Goal: Communication & Community: Answer question/provide support

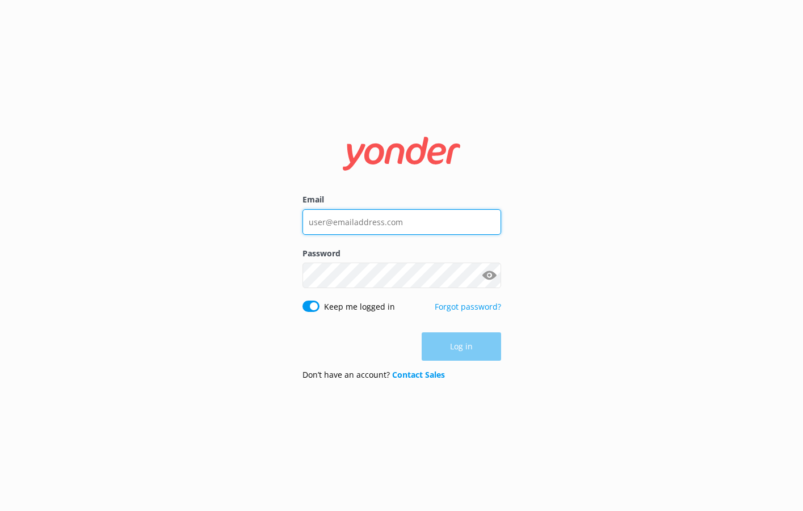
click at [376, 223] on input "Email" at bounding box center [401, 222] width 199 height 26
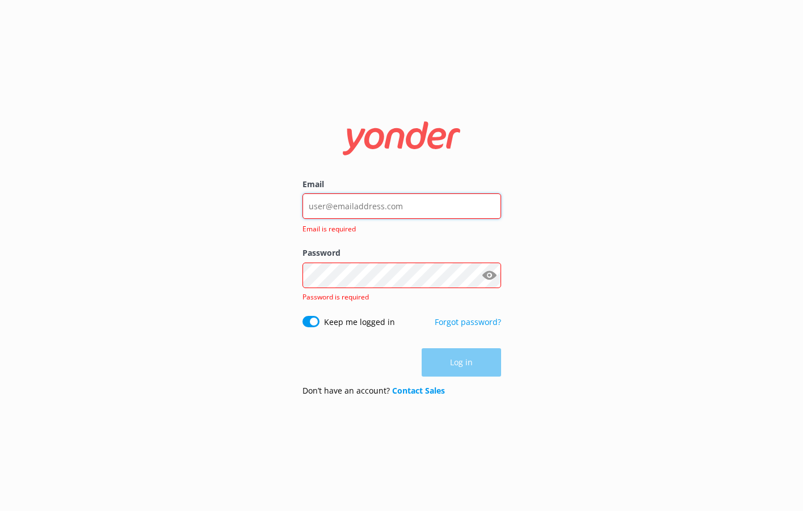
type input "[EMAIL_ADDRESS][DOMAIN_NAME]"
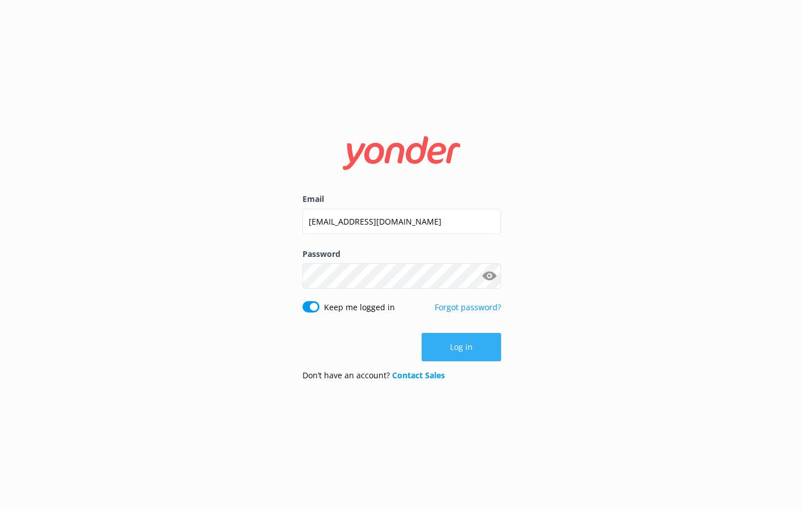
click at [467, 357] on button "Log in" at bounding box center [460, 347] width 79 height 28
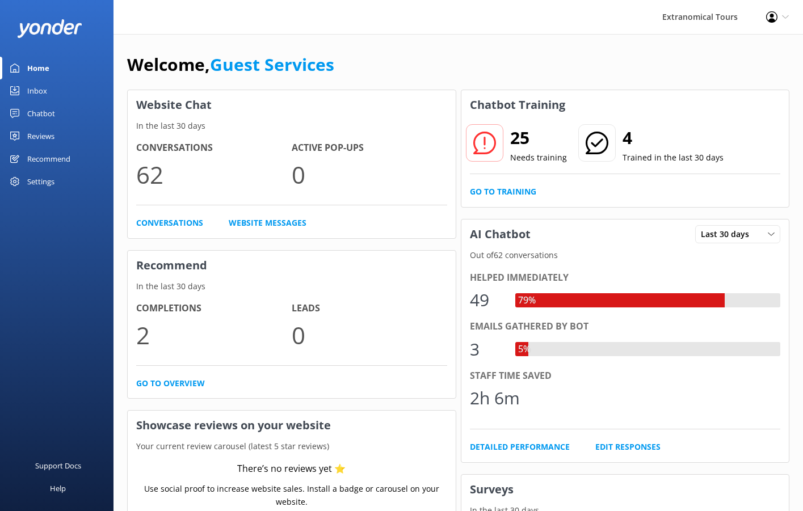
click at [57, 96] on link "Inbox" at bounding box center [56, 90] width 113 height 23
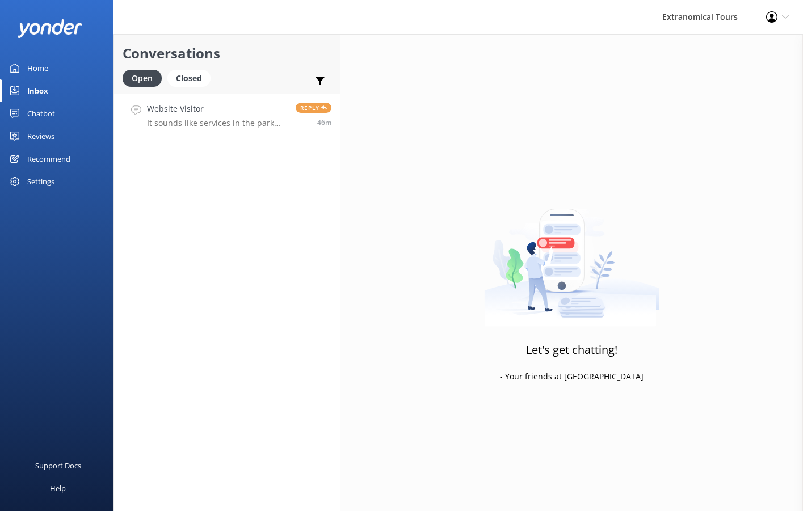
click at [268, 117] on div "Website Visitor It sounds like services in the park will be greatly reduced tho…" at bounding box center [217, 115] width 140 height 24
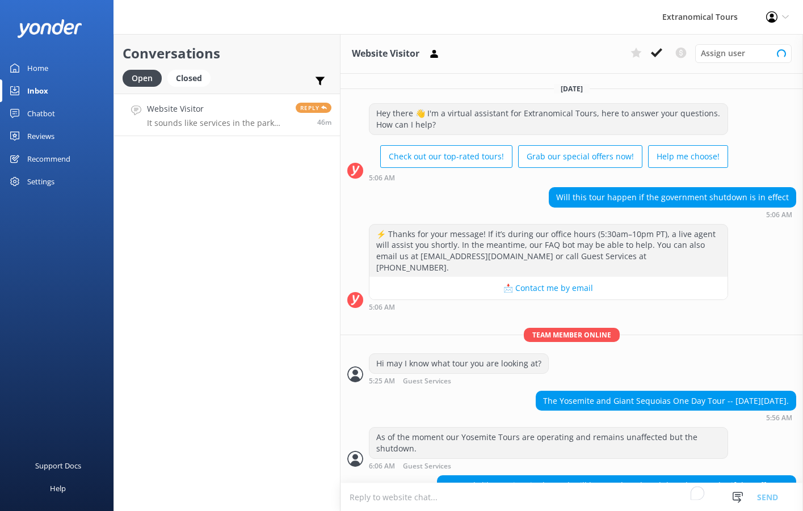
scroll to position [29, 0]
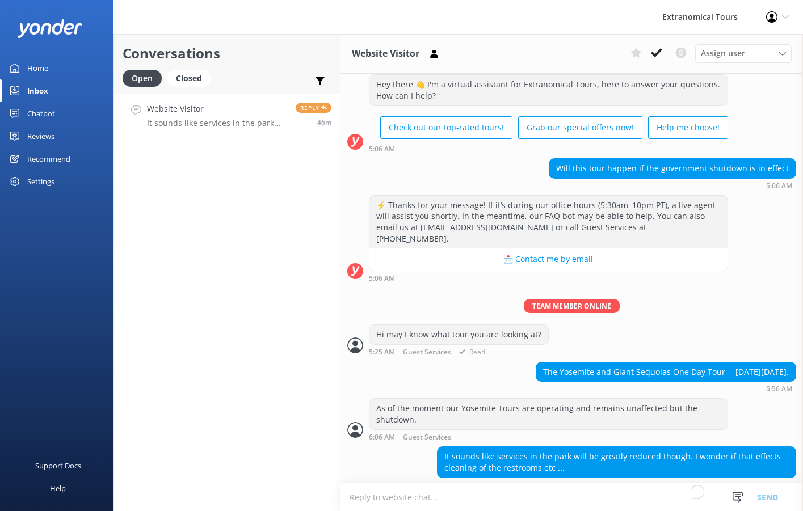
click at [380, 325] on div "Hi may I know what tour you are looking at?" at bounding box center [458, 334] width 179 height 19
click at [379, 325] on div "Hi may I know what tour you are looking at?" at bounding box center [458, 334] width 179 height 19
drag, startPoint x: 379, startPoint y: 319, endPoint x: 385, endPoint y: 331, distance: 13.2
click at [389, 333] on div "Hi may I know what tour you are looking at? 5:25 AM Guest Services Read" at bounding box center [459, 339] width 180 height 31
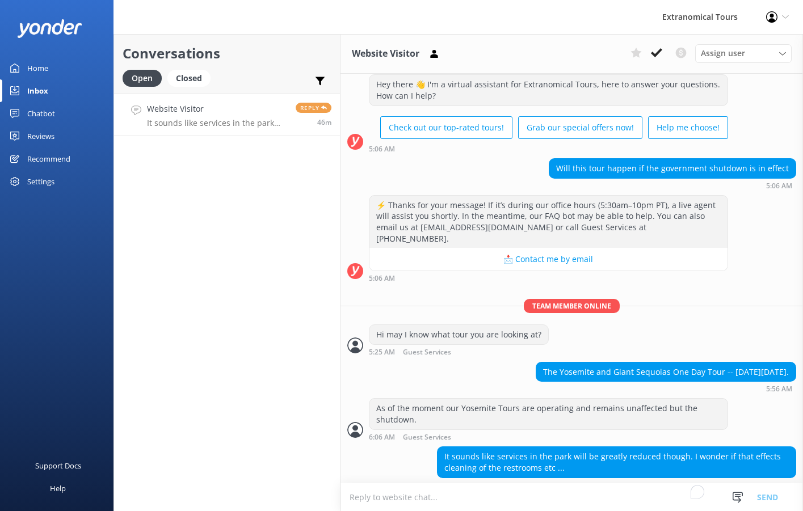
click at [459, 176] on div "Will this tour happen if the government shutdown is in effect 5:06 AM" at bounding box center [571, 173] width 462 height 31
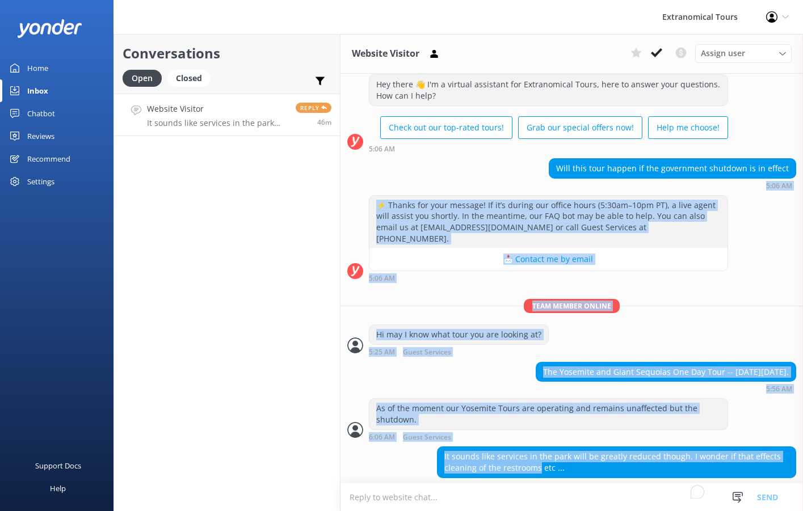
drag, startPoint x: 460, startPoint y: 177, endPoint x: 501, endPoint y: 450, distance: 275.8
click at [504, 451] on div "[DATE] Hey there 👋 I'm a virtual assistant for Extranomical Tours, here to answ…" at bounding box center [571, 270] width 462 height 450
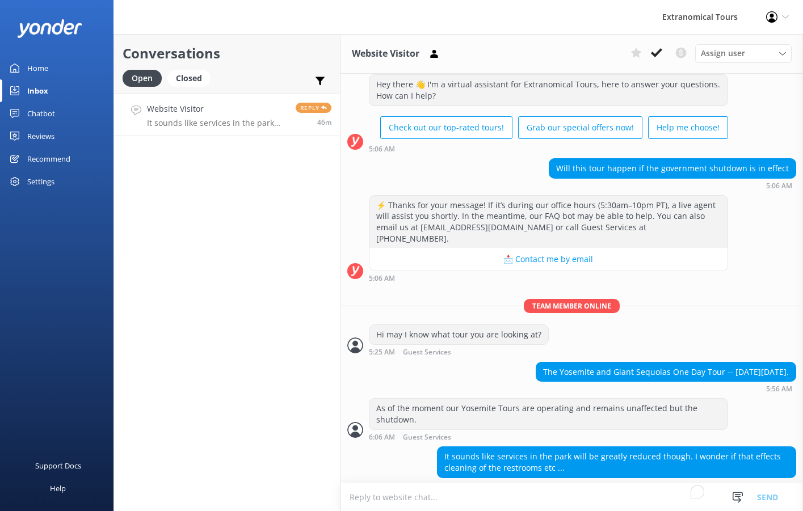
click at [542, 164] on div "Will this tour happen if the government shutdown is in effect 5:06 AM" at bounding box center [571, 173] width 462 height 31
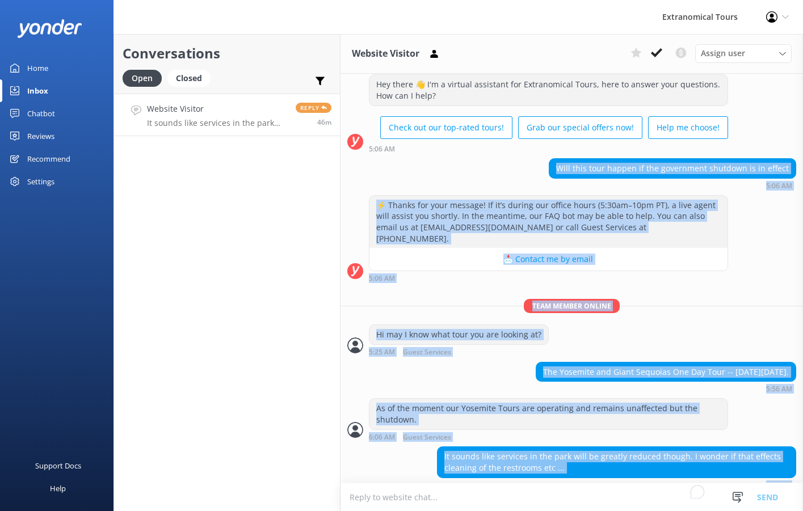
drag, startPoint x: 542, startPoint y: 164, endPoint x: 580, endPoint y: 468, distance: 305.8
click at [581, 469] on div "[DATE] Hey there 👋 I'm a virtual assistant for Extranomical Tours, here to answ…" at bounding box center [571, 270] width 462 height 450
copy div "Will this tour happen if the government shutdown is in effect 5:06 AM ⚡ Thanks …"
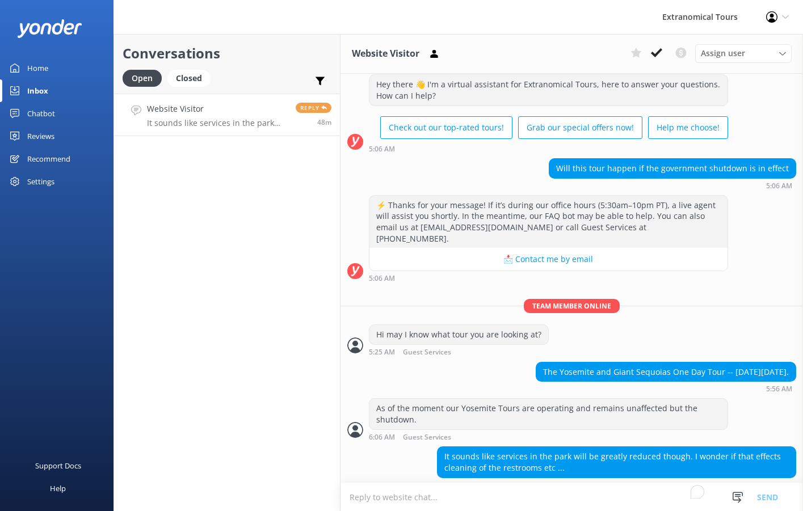
click at [447, 494] on textarea "To enrich screen reader interactions, please activate Accessibility in Grammarl…" at bounding box center [571, 497] width 462 height 28
paste textarea "That’s a great question. During the government shutdown, services such as visit…"
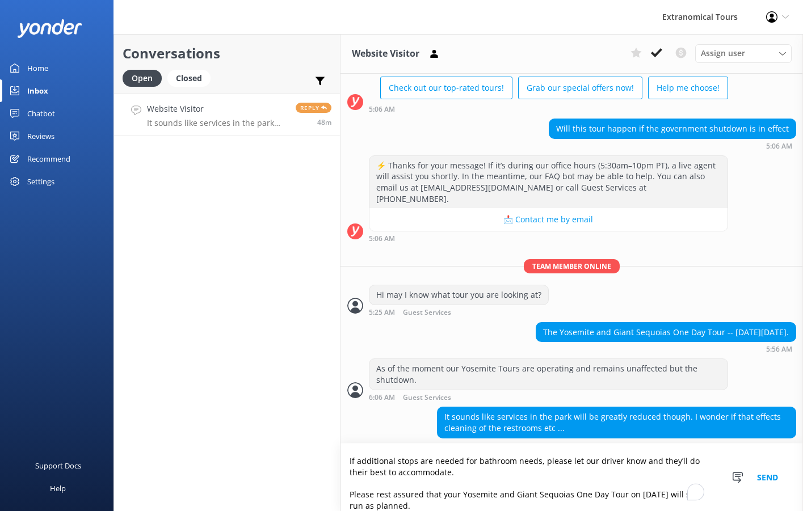
scroll to position [49, 0]
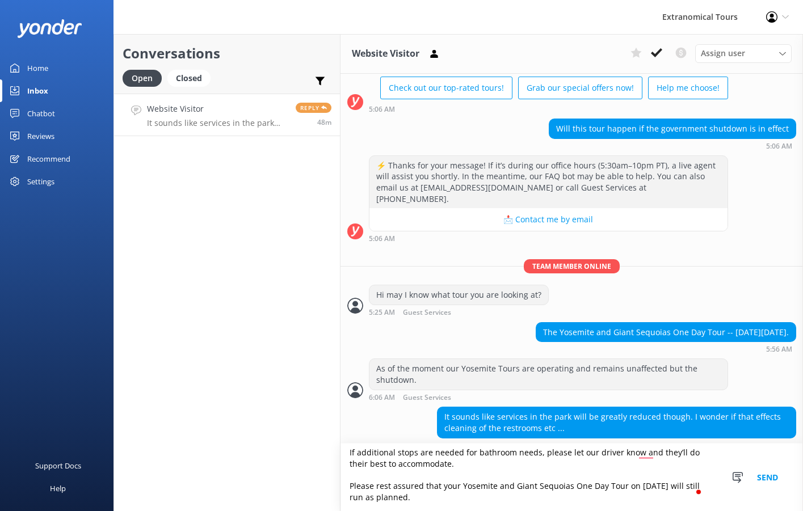
click at [486, 491] on textarea "That’s a great question. During the government shutdown, services such as visit…" at bounding box center [571, 477] width 462 height 67
click at [478, 491] on textarea "That’s a great question. During the government shutdown, services such as visit…" at bounding box center [571, 477] width 462 height 67
click at [472, 495] on textarea "That’s a great question. During the government shutdown, services such as visit…" at bounding box center [571, 477] width 462 height 67
type textarea "That’s a great question. During the government shutdown, services such as visit…"
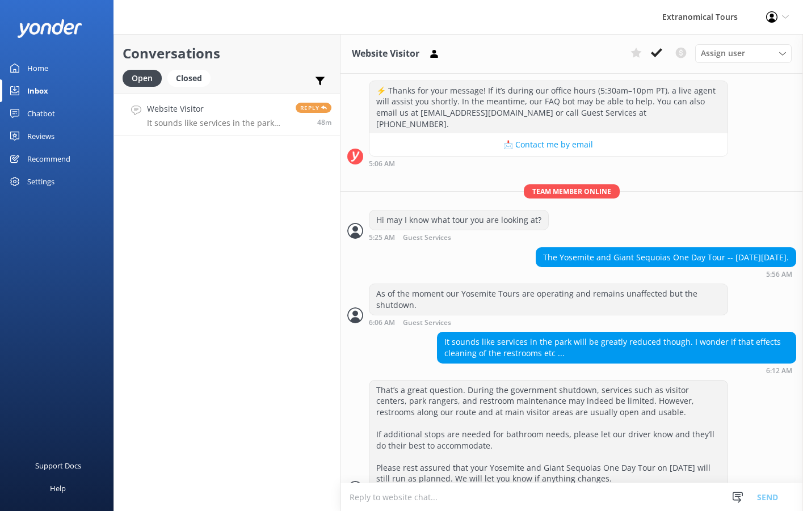
scroll to position [154, 0]
